Goal: Transaction & Acquisition: Purchase product/service

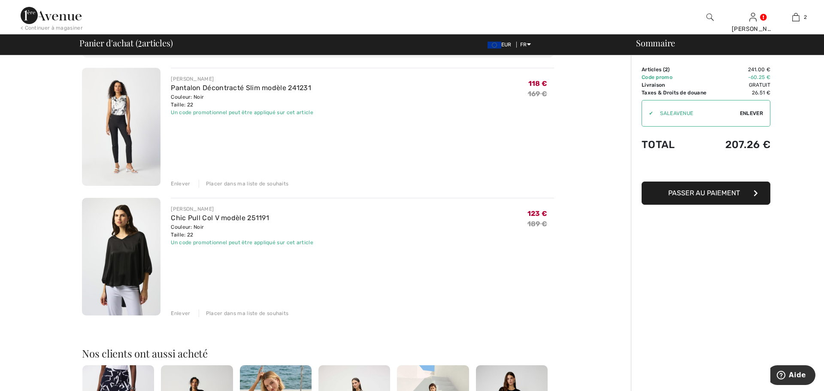
scroll to position [59, 0]
click at [134, 253] on img at bounding box center [121, 256] width 79 height 118
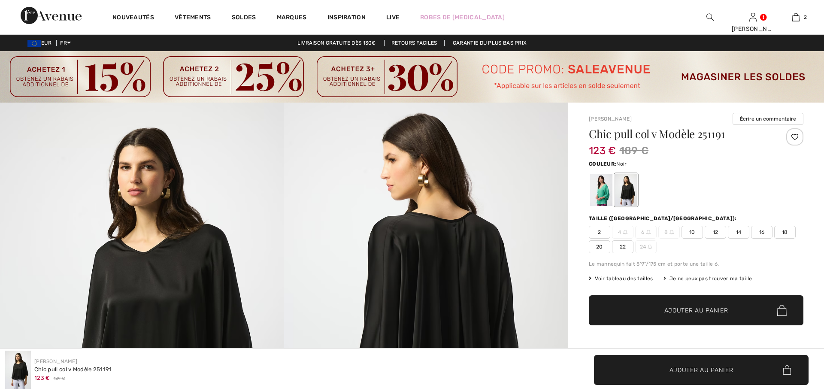
checkbox input "true"
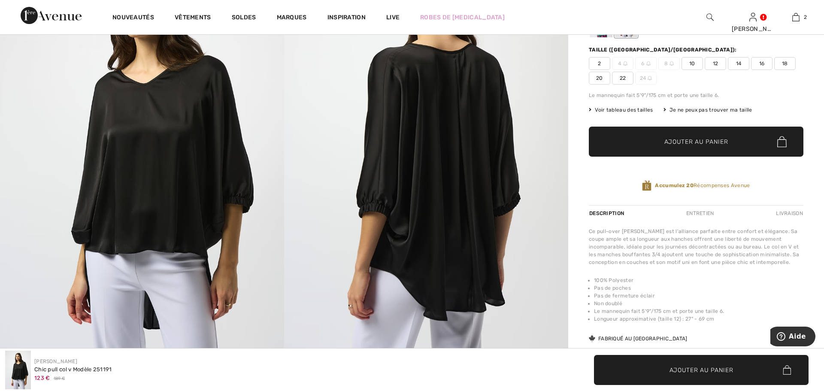
scroll to position [169, 0]
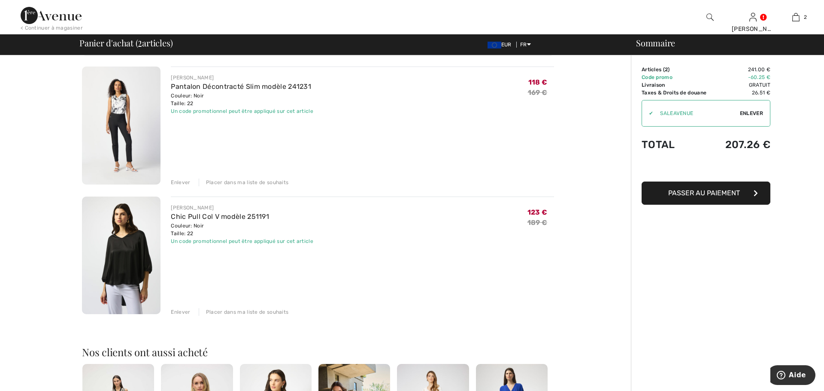
click at [138, 124] on img at bounding box center [121, 126] width 79 height 118
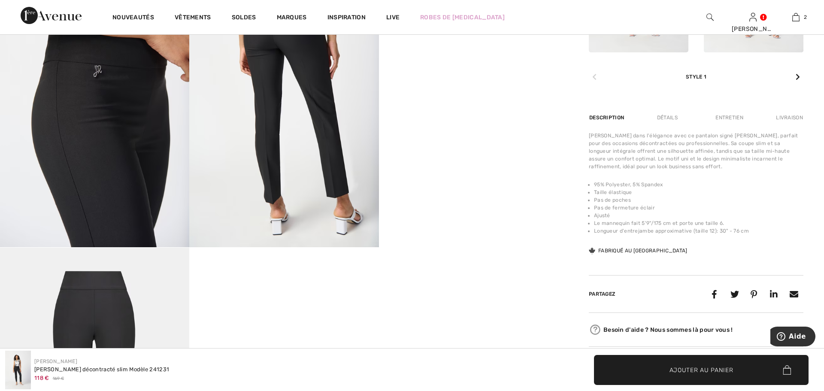
scroll to position [566, 0]
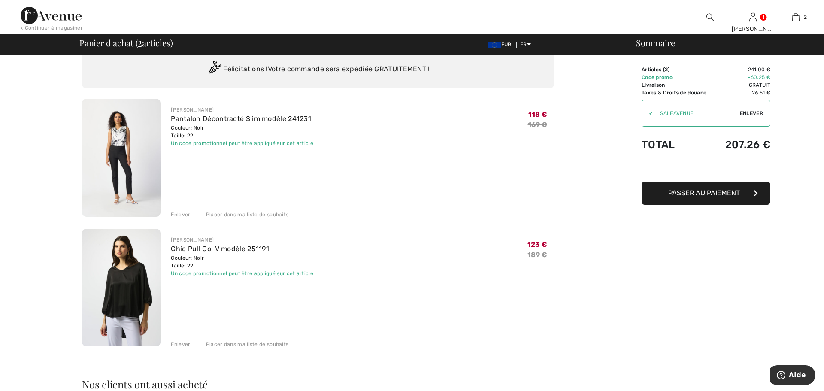
scroll to position [21, 0]
